Goal: Transaction & Acquisition: Purchase product/service

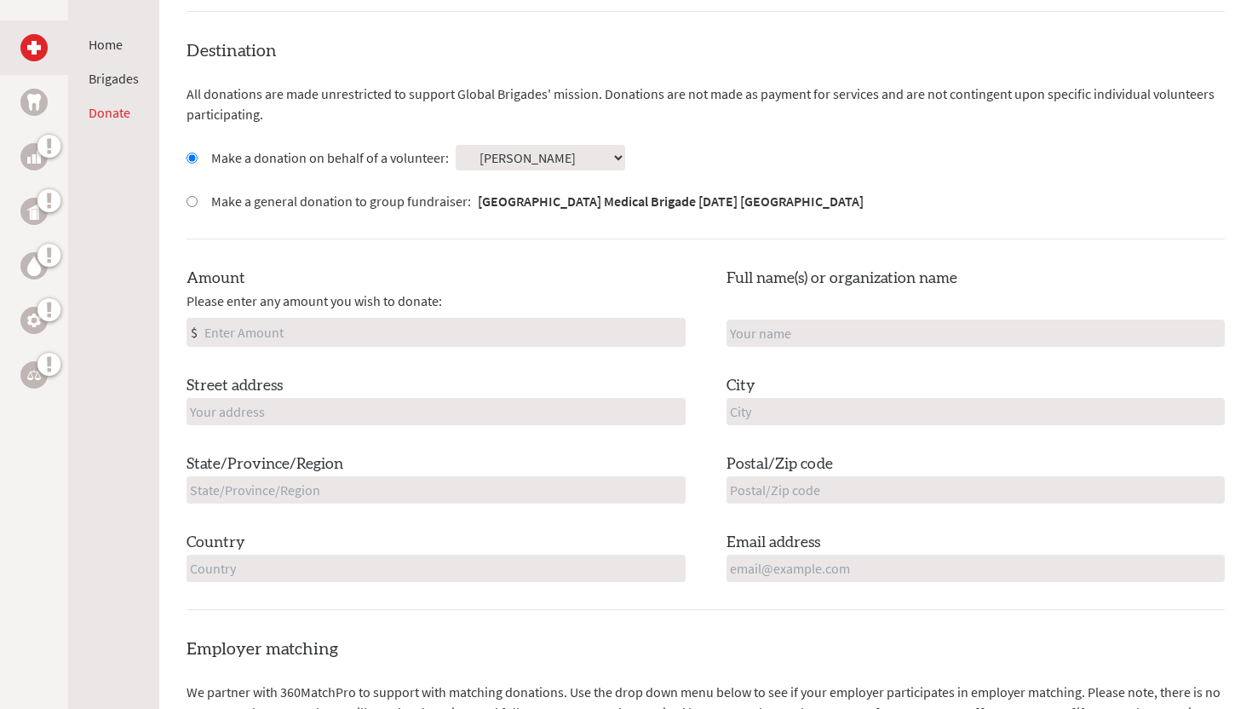
scroll to position [451, 0]
click at [261, 330] on input "Amount" at bounding box center [443, 331] width 484 height 27
type input "840"
click at [342, 415] on input "text" at bounding box center [436, 410] width 499 height 27
type input "[STREET_ADDRESS]"
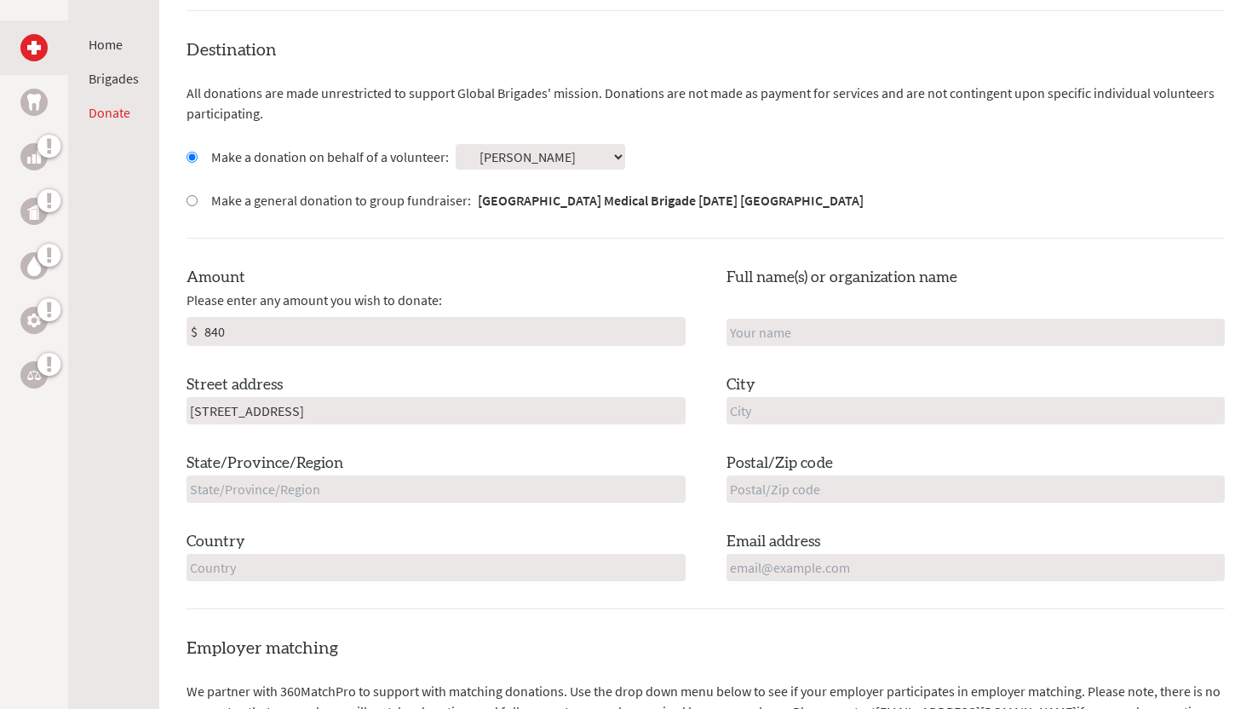
click at [346, 491] on input "text" at bounding box center [436, 488] width 499 height 27
type input "[US_STATE]"
click at [340, 578] on input "text" at bounding box center [436, 567] width 499 height 27
type input "[GEOGRAPHIC_DATA]"
click at [817, 411] on input "text" at bounding box center [975, 410] width 499 height 27
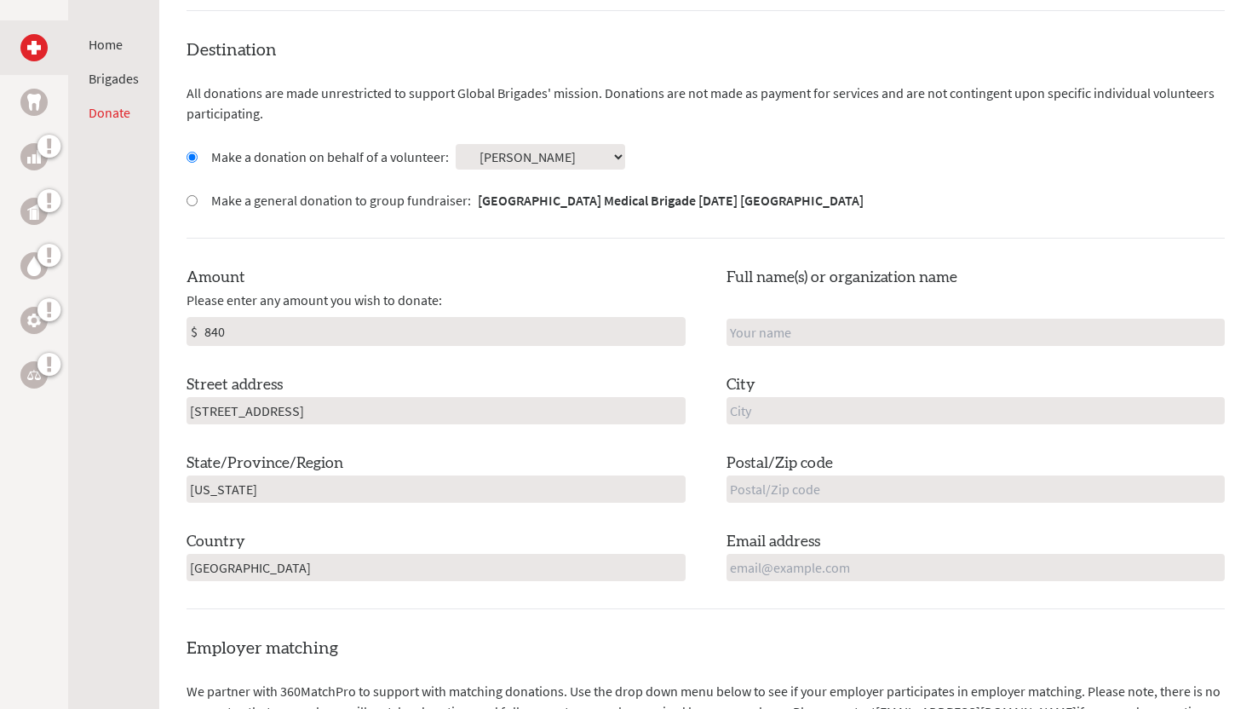
type input "[GEOGRAPHIC_DATA]"
click at [821, 485] on input "text" at bounding box center [975, 488] width 499 height 27
type input "13090"
click at [810, 561] on input "email" at bounding box center [975, 567] width 499 height 27
type input "[EMAIL_ADDRESS][DOMAIN_NAME]"
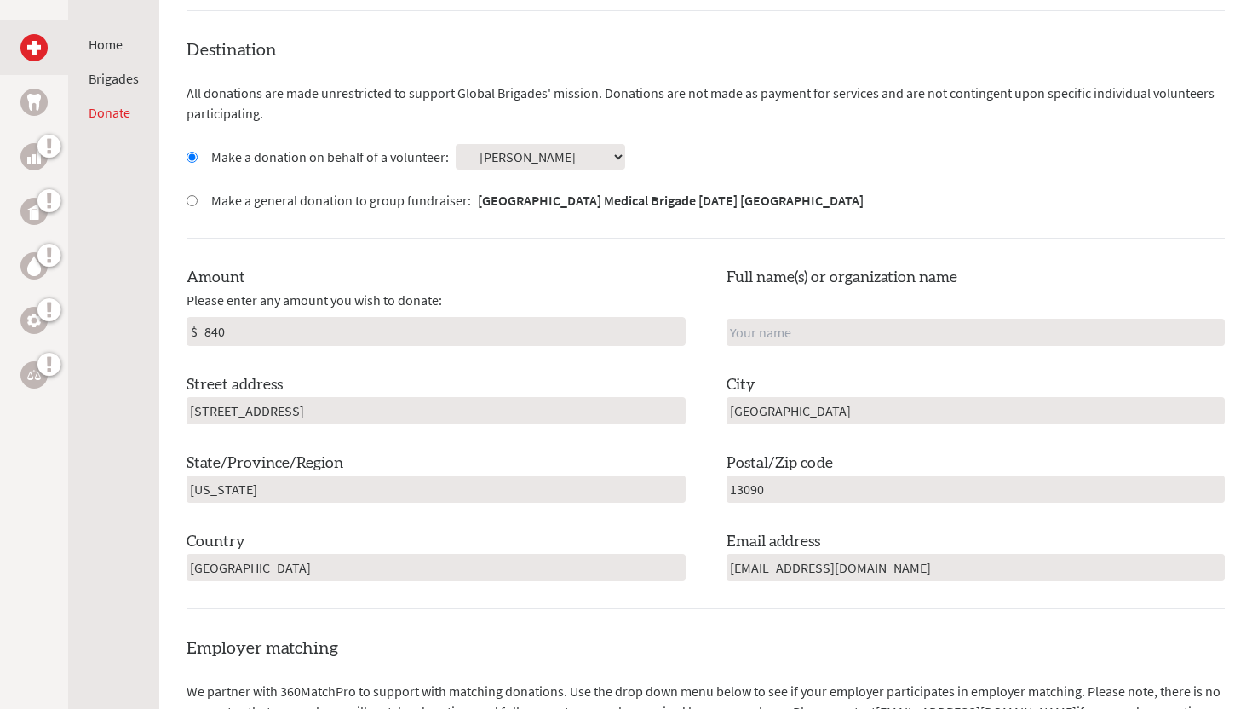
click at [841, 333] on input "text" at bounding box center [975, 332] width 499 height 27
type input "[PERSON_NAME]"
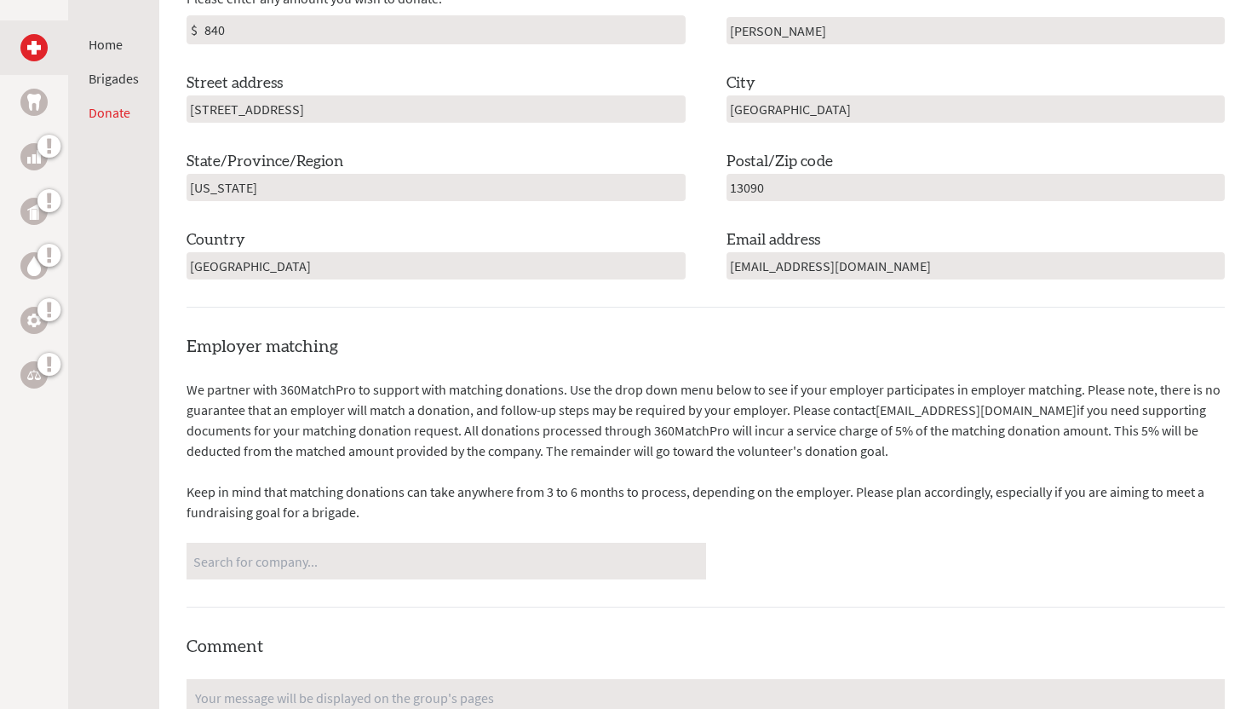
scroll to position [790, 0]
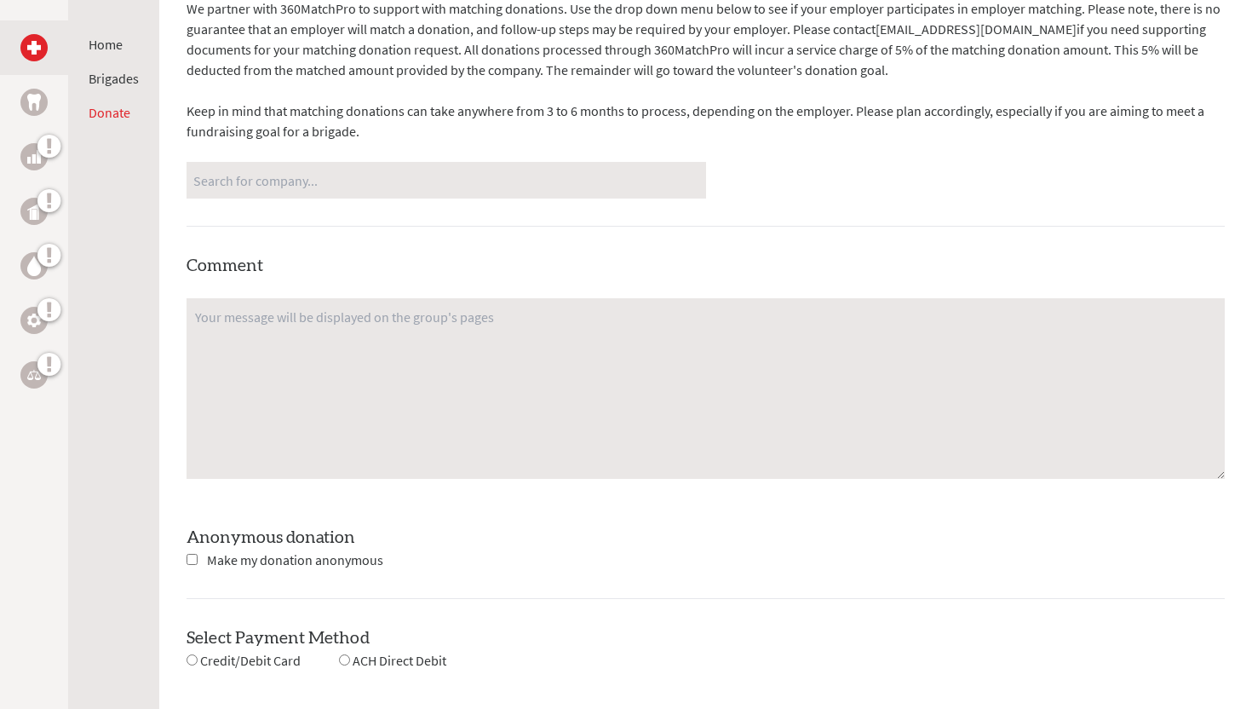
click at [321, 379] on textarea at bounding box center [706, 388] width 1038 height 181
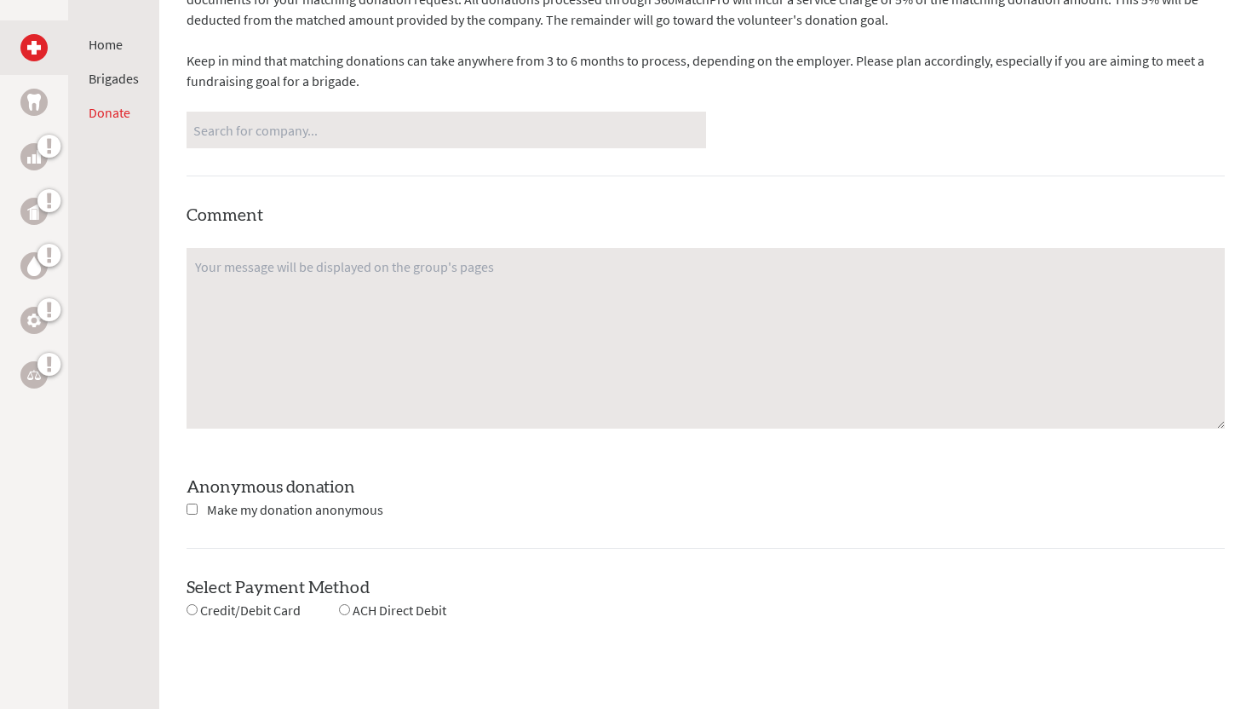
scroll to position [1193, 0]
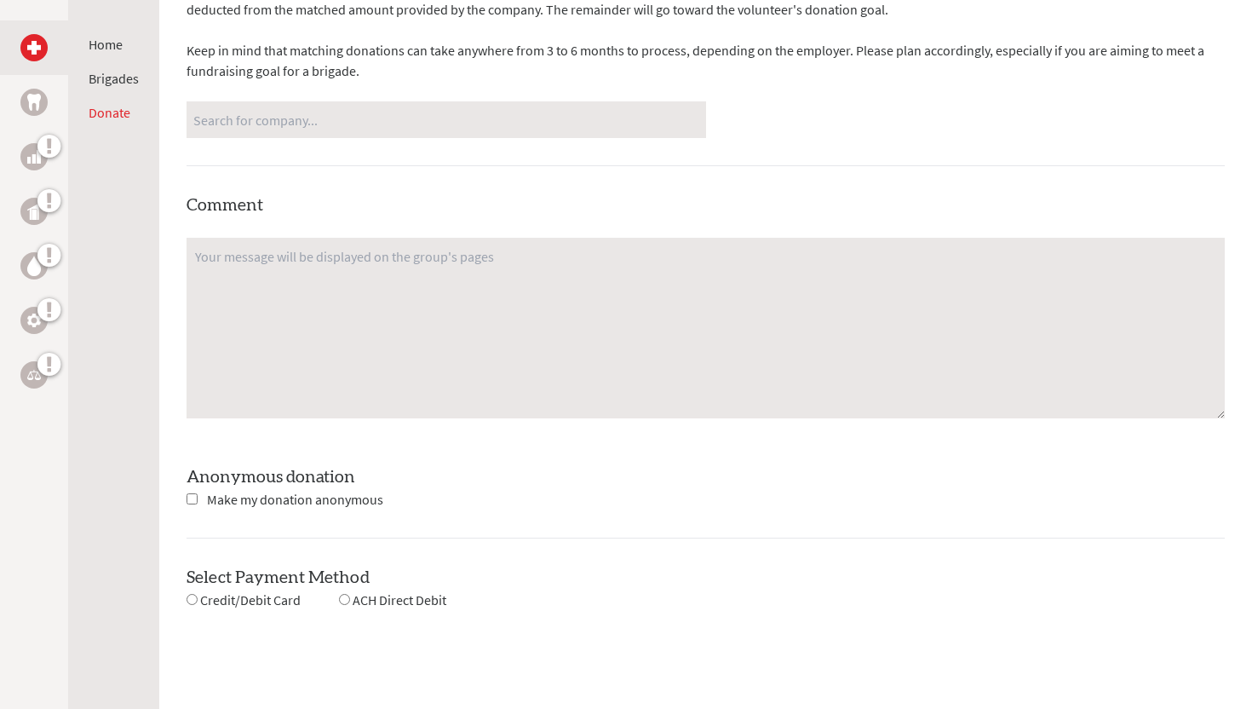
click at [191, 500] on input "checkbox" at bounding box center [192, 498] width 11 height 11
checkbox input "true"
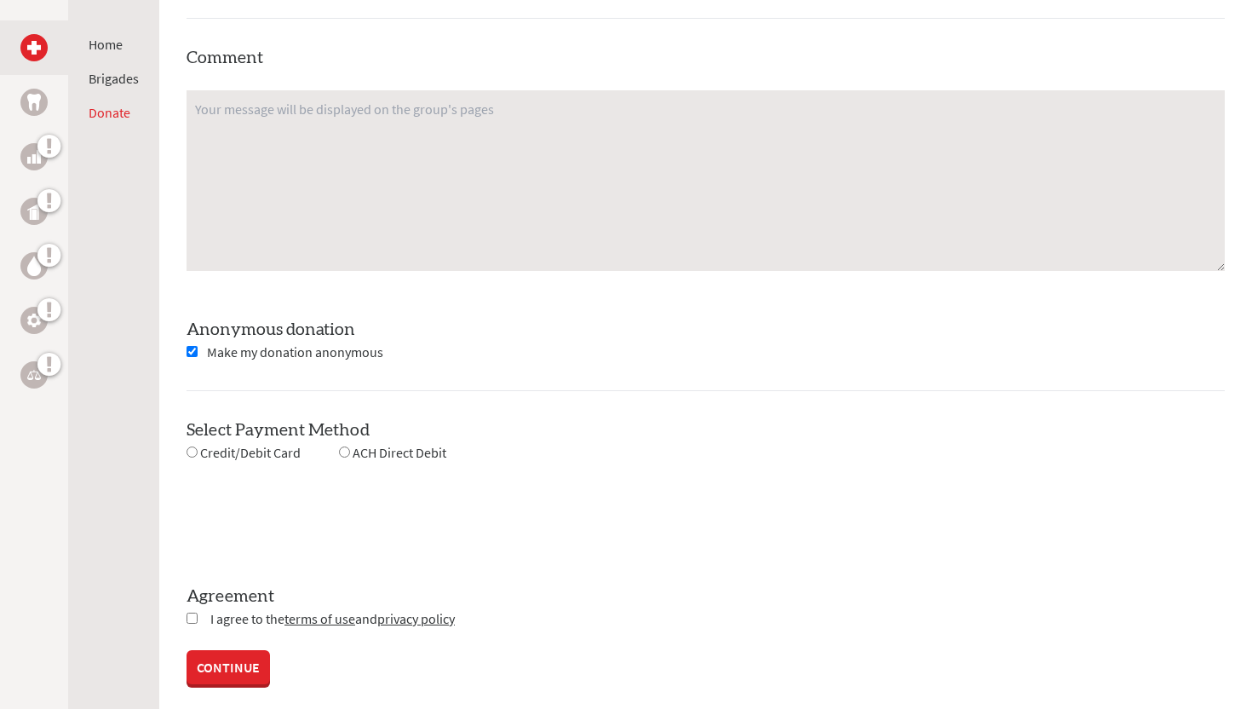
scroll to position [1338, 0]
click at [190, 456] on input "radio" at bounding box center [192, 454] width 11 height 11
radio input "true"
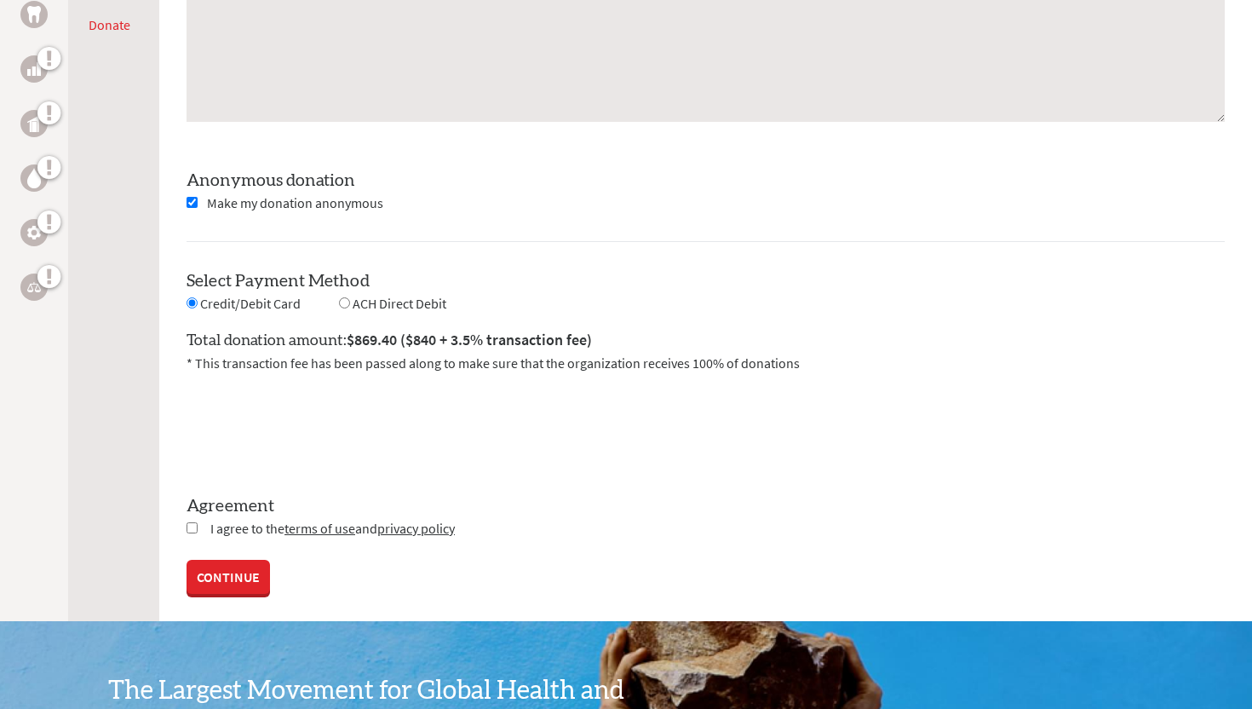
scroll to position [1493, 0]
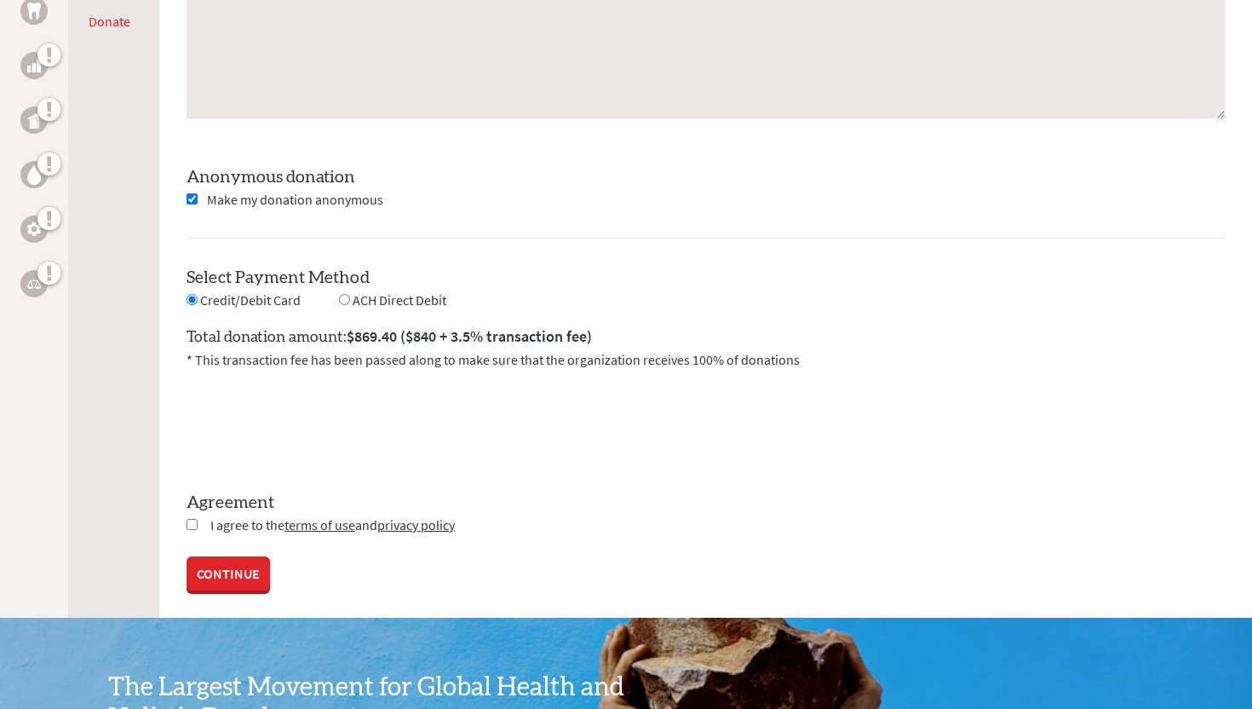
click at [188, 524] on input "checkbox" at bounding box center [192, 524] width 11 height 11
checkbox input "true"
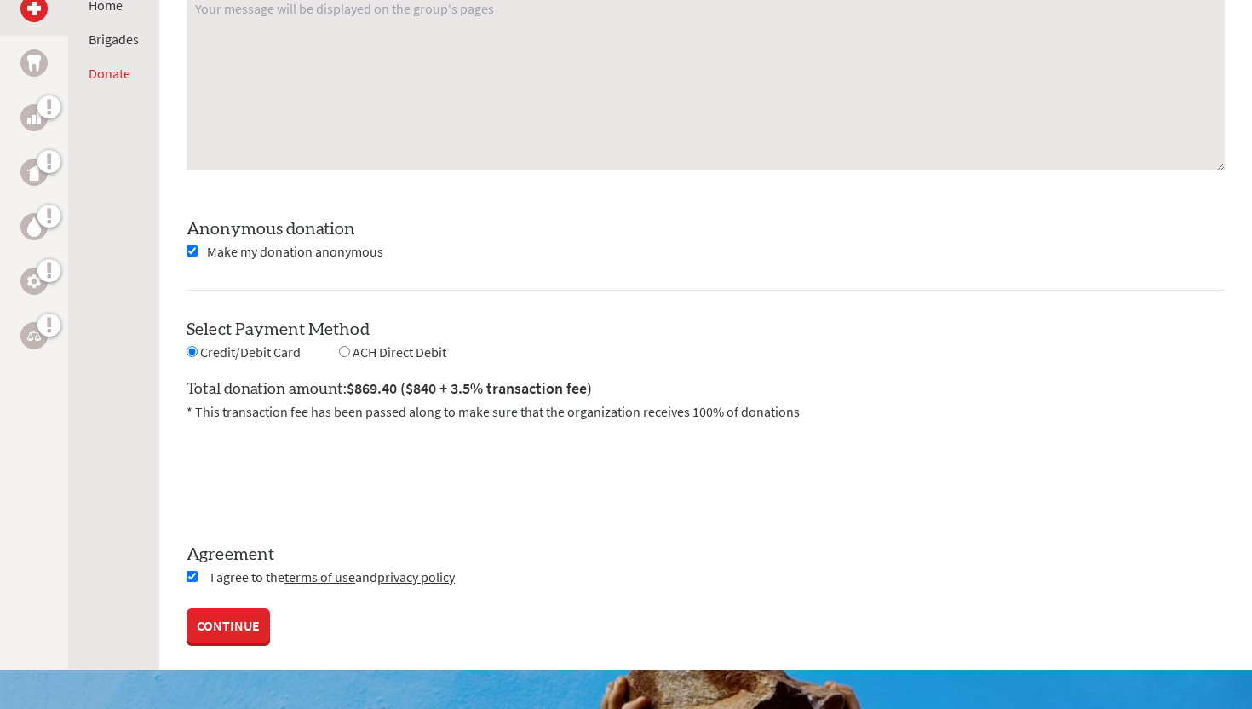
scroll to position [1433, 0]
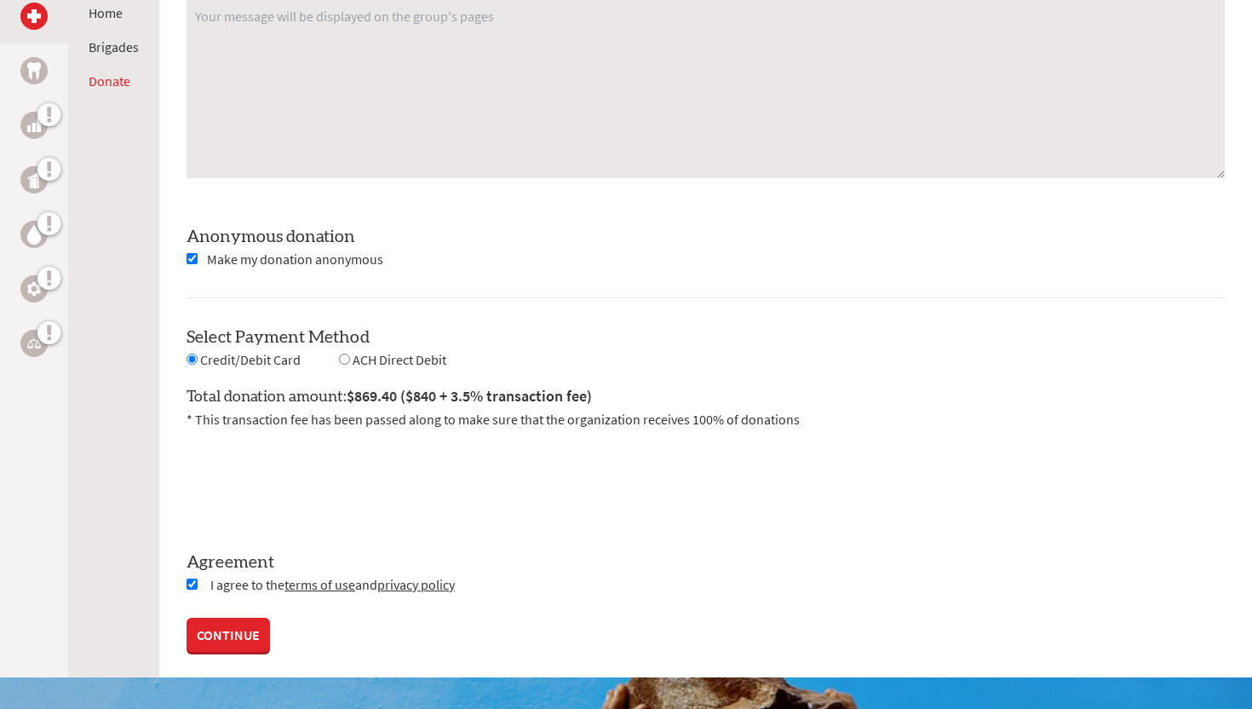
click at [249, 629] on link "CONTINUE" at bounding box center [228, 634] width 83 height 34
